Goal: Transaction & Acquisition: Purchase product/service

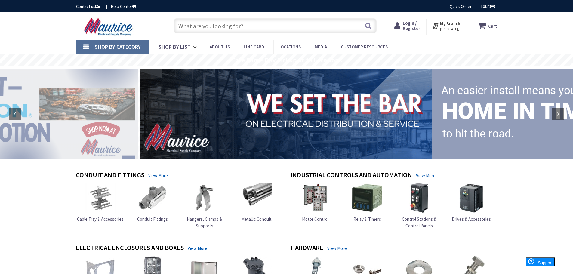
click at [214, 25] on input "text" at bounding box center [275, 25] width 203 height 15
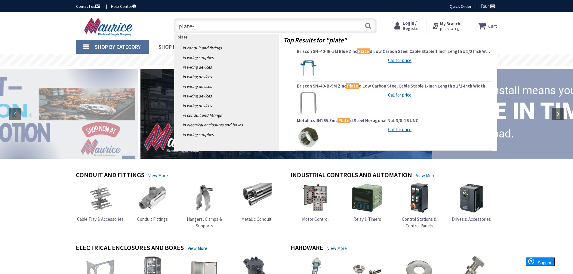
type input "plate-0"
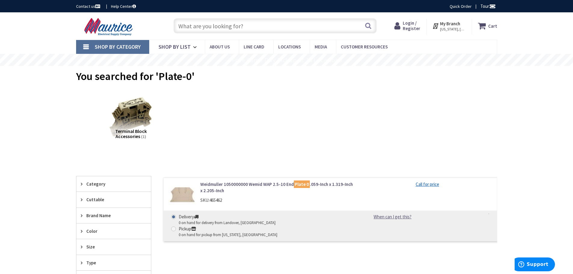
click at [225, 26] on input "text" at bounding box center [275, 25] width 203 height 15
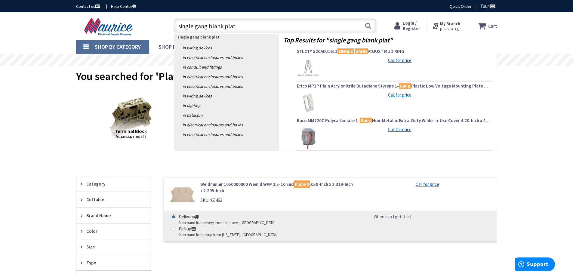
type input "single gang blank plate"
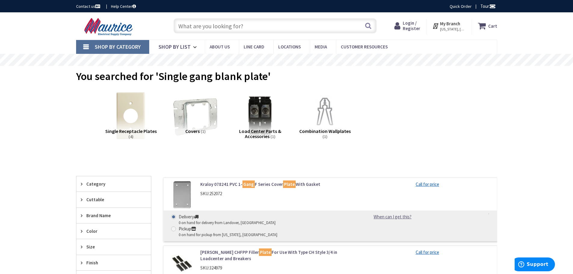
click at [240, 26] on input "text" at bounding box center [275, 25] width 203 height 15
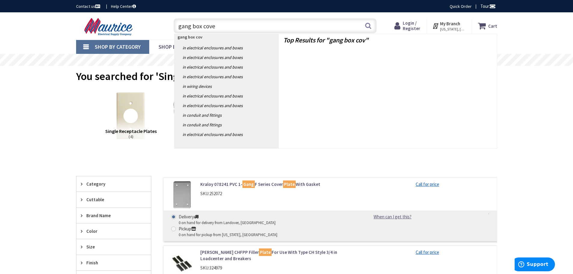
type input "gang box cover"
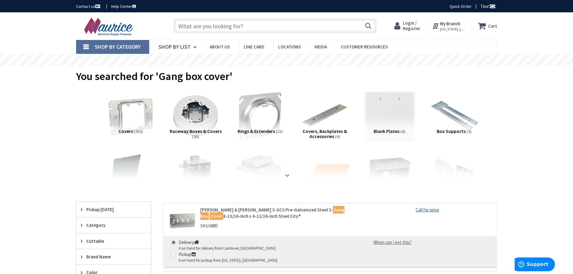
click at [396, 116] on img at bounding box center [389, 116] width 54 height 54
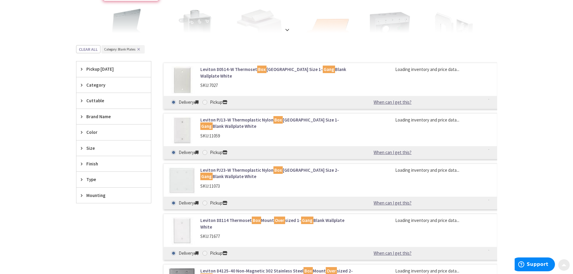
scroll to position [191, 0]
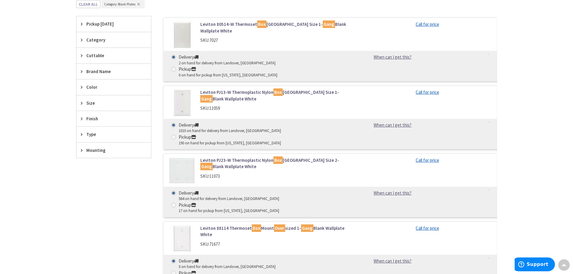
click at [184, 33] on img at bounding box center [182, 35] width 28 height 28
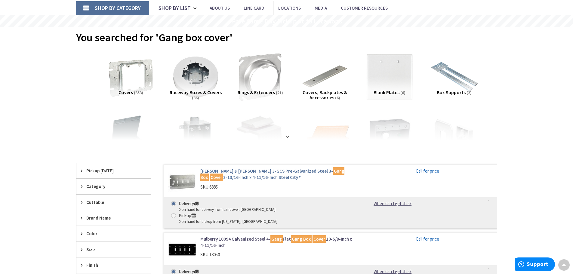
scroll to position [9, 0]
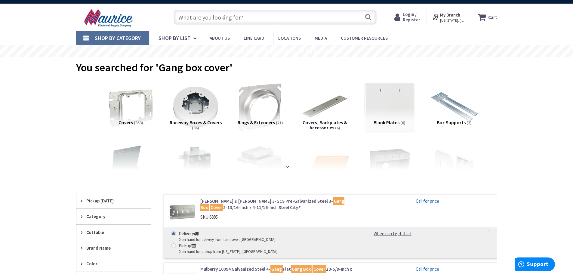
click at [389, 96] on img at bounding box center [389, 107] width 54 height 54
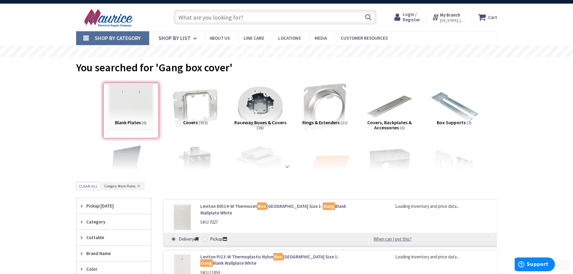
scroll to position [191, 0]
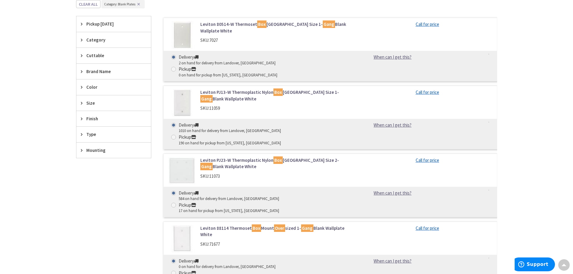
click at [281, 141] on div "190 on hand for pickup from [US_STATE], [GEOGRAPHIC_DATA]" at bounding box center [230, 144] width 102 height 6
click at [177, 135] on input "Pickup 190 on hand for pickup from [US_STATE], [GEOGRAPHIC_DATA]" at bounding box center [175, 137] width 4 height 4
radio input "true"
click at [388, 122] on link "When can I get this?" at bounding box center [392, 125] width 61 height 6
click at [390, 122] on link "When can I get this?" at bounding box center [392, 125] width 61 height 6
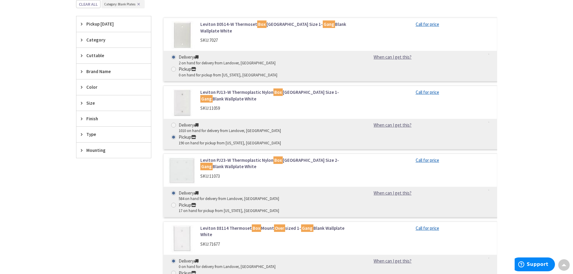
click at [268, 141] on div "190 on hand for pickup from [US_STATE], [GEOGRAPHIC_DATA]" at bounding box center [230, 144] width 102 height 6
click at [177, 135] on input "Pickup 190 on hand for pickup from [US_STATE], [GEOGRAPHIC_DATA]" at bounding box center [175, 137] width 4 height 4
click at [266, 134] on div "Pickup" at bounding box center [230, 137] width 102 height 7
click at [177, 135] on input "Pickup 190 on hand for pickup from [US_STATE], [GEOGRAPHIC_DATA]" at bounding box center [175, 137] width 4 height 4
click at [196, 135] on icon at bounding box center [193, 137] width 5 height 5
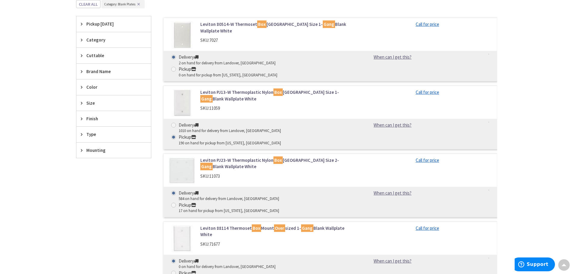
click at [177, 135] on input "Pickup 190 on hand for pickup from [US_STATE], [GEOGRAPHIC_DATA]" at bounding box center [175, 137] width 4 height 4
click at [281, 141] on div "190 on hand for pickup from [US_STATE], [GEOGRAPHIC_DATA]" at bounding box center [230, 144] width 102 height 6
click at [177, 135] on input "Pickup 190 on hand for pickup from [US_STATE], [GEOGRAPHIC_DATA]" at bounding box center [175, 137] width 4 height 4
click at [281, 141] on div "190 on hand for pickup from [US_STATE], [GEOGRAPHIC_DATA]" at bounding box center [230, 144] width 102 height 6
click at [177, 135] on input "Pickup 190 on hand for pickup from [US_STATE], [GEOGRAPHIC_DATA]" at bounding box center [175, 137] width 4 height 4
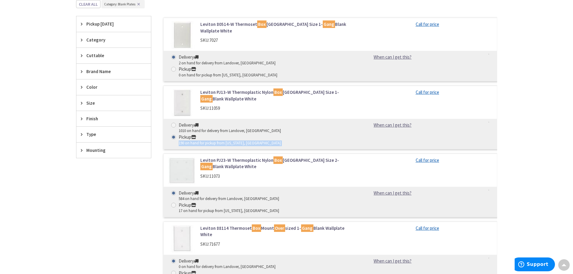
click at [281, 141] on div "190 on hand for pickup from [US_STATE], [GEOGRAPHIC_DATA]" at bounding box center [230, 144] width 102 height 6
click at [177, 135] on input "Pickup 190 on hand for pickup from [US_STATE], [GEOGRAPHIC_DATA]" at bounding box center [175, 137] width 4 height 4
click at [281, 141] on div "190 on hand for pickup from [US_STATE], [GEOGRAPHIC_DATA]" at bounding box center [230, 144] width 102 height 6
click at [177, 135] on input "Pickup 190 on hand for pickup from [US_STATE], [GEOGRAPHIC_DATA]" at bounding box center [175, 137] width 4 height 4
click at [278, 274] on div "0 on hand for pickup from [US_STATE], [GEOGRAPHIC_DATA]" at bounding box center [228, 279] width 99 height 6
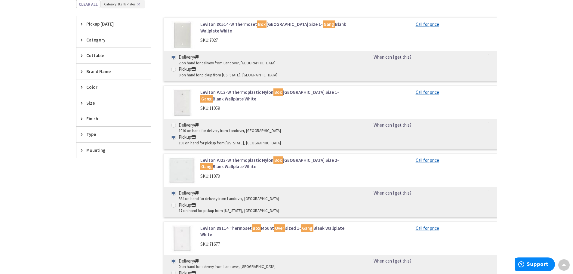
click at [177, 271] on input "Pickup 0 on hand for pickup from [US_STATE], [GEOGRAPHIC_DATA]" at bounding box center [175, 273] width 4 height 4
radio input "true"
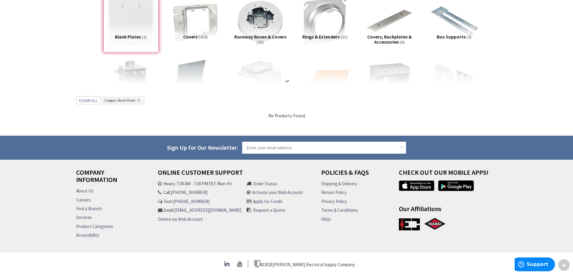
scroll to position [0, 0]
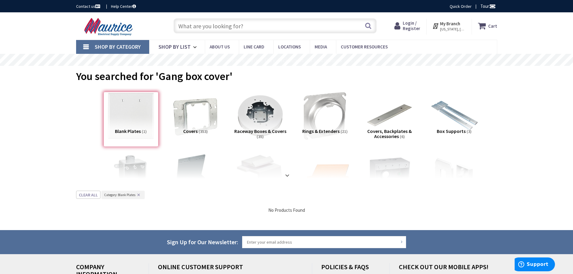
click at [134, 109] on div "Blank Plates (1)" at bounding box center [131, 119] width 55 height 55
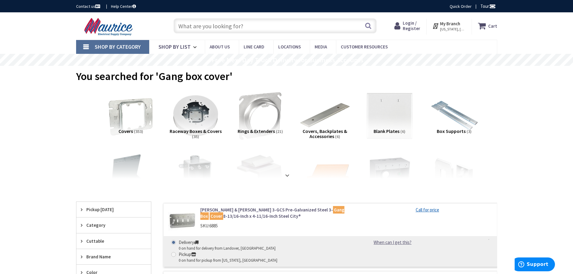
click at [386, 105] on img at bounding box center [390, 116] width 50 height 50
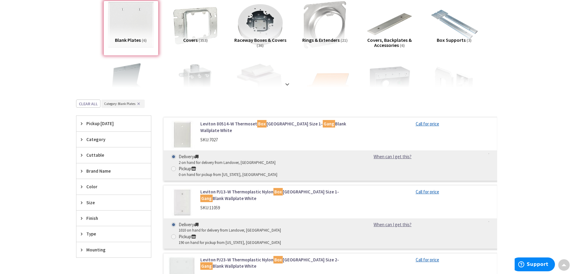
scroll to position [120, 0]
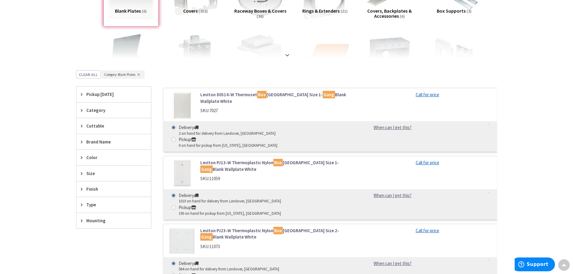
click at [423, 160] on link "Call for price" at bounding box center [427, 163] width 23 height 6
click at [392, 192] on link "When can I get this?" at bounding box center [392, 195] width 61 height 6
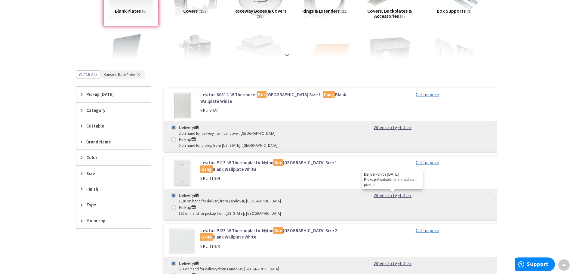
click at [392, 192] on link "When can I get this?" at bounding box center [392, 195] width 61 height 6
